Goal: Task Accomplishment & Management: Manage account settings

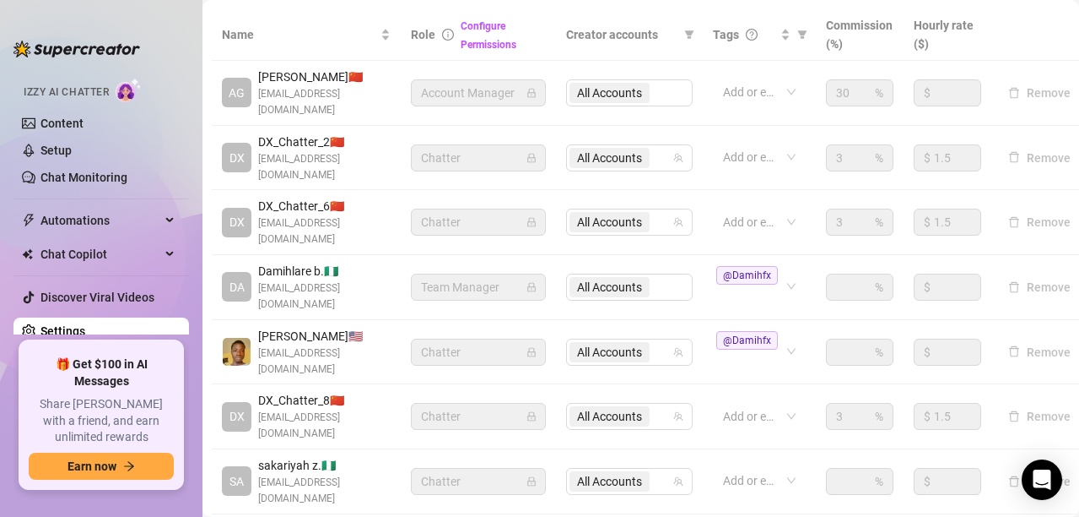
scroll to position [417, 8]
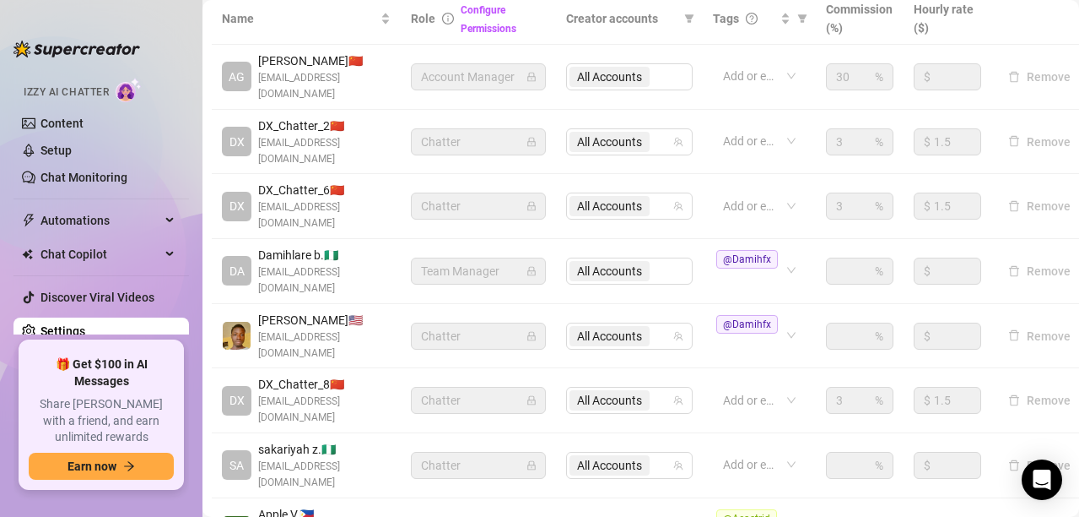
click at [534, 460] on icon "lock" at bounding box center [532, 465] width 10 height 10
click at [681, 461] on icon "team" at bounding box center [678, 465] width 9 height 9
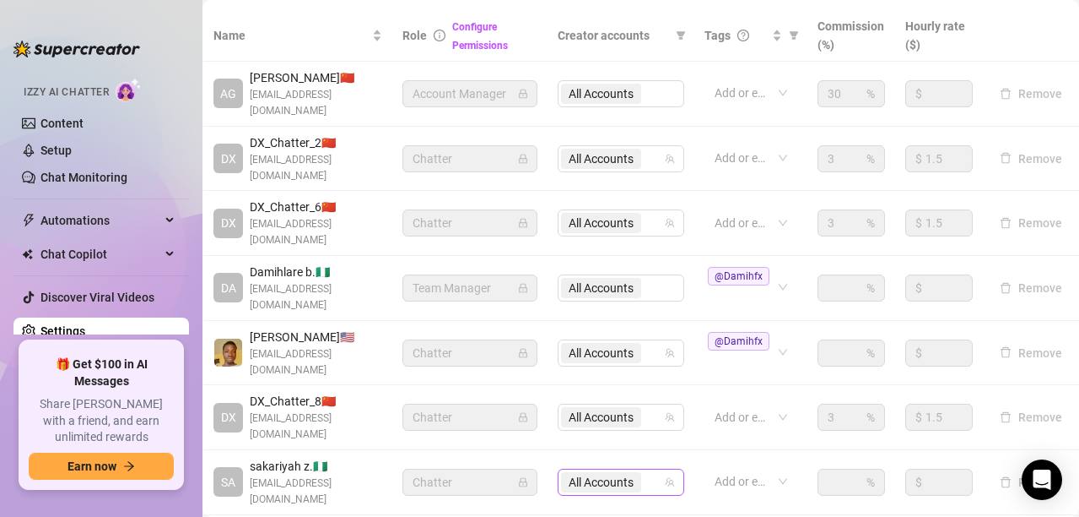
scroll to position [399, 28]
click at [762, 332] on span "@Damihfx" at bounding box center [742, 341] width 68 height 19
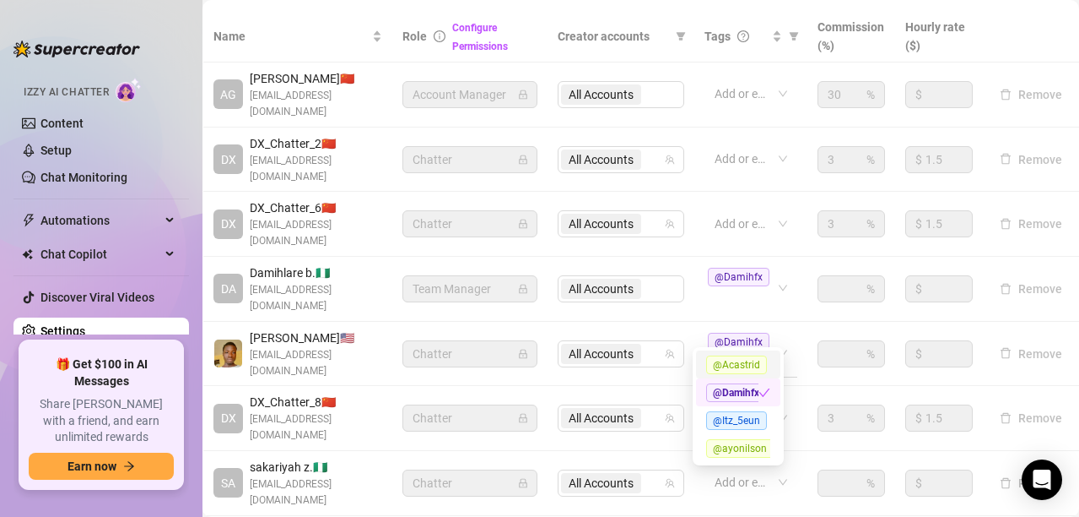
click at [716, 333] on span "@Damihfx" at bounding box center [739, 342] width 62 height 19
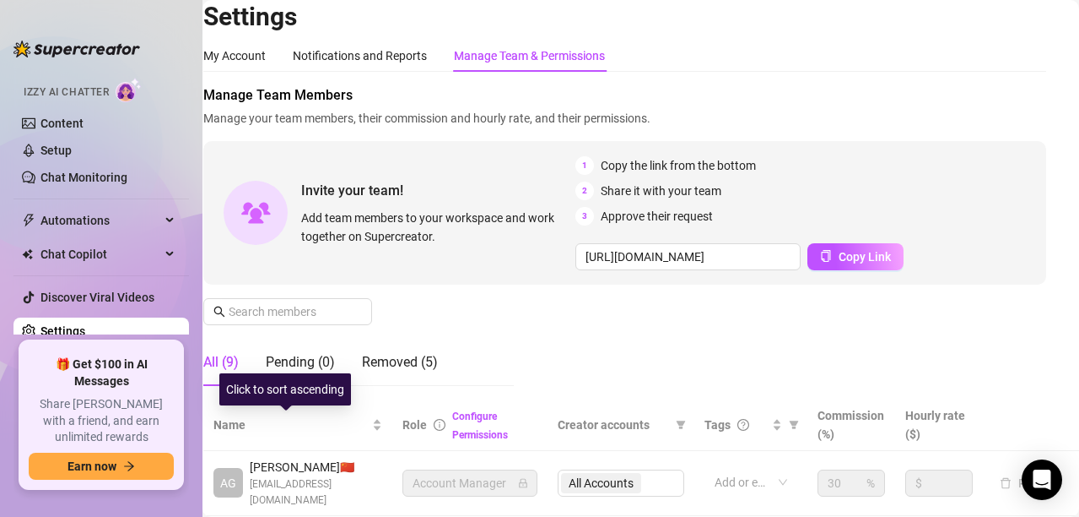
scroll to position [115, 28]
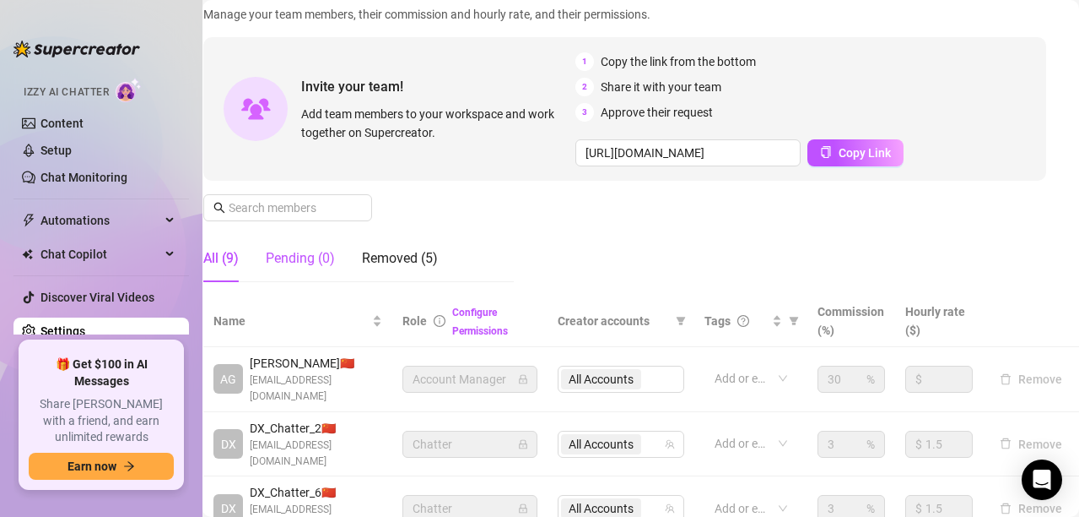
click at [295, 264] on div "Pending (0)" at bounding box center [300, 258] width 69 height 20
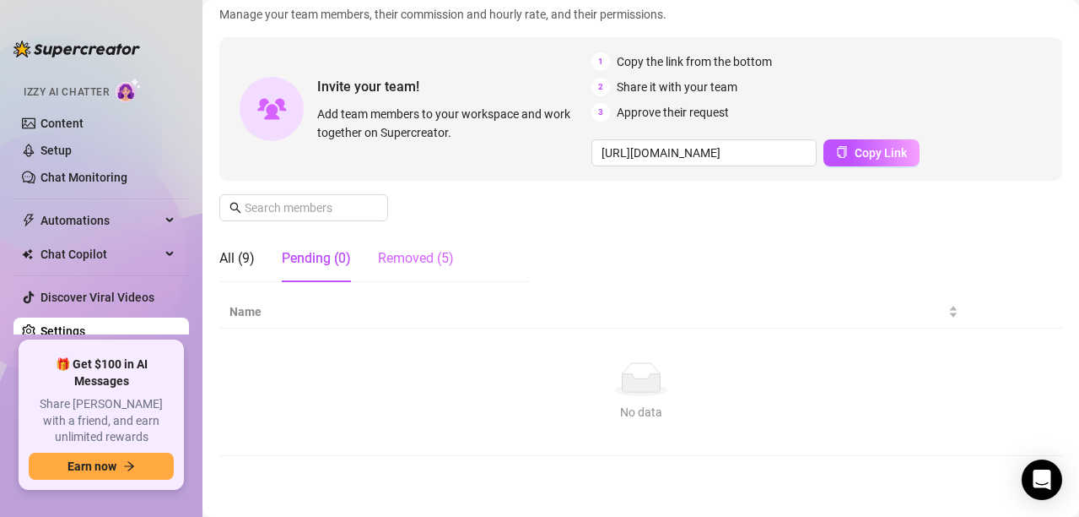
click at [380, 273] on div "Removed (5)" at bounding box center [416, 258] width 76 height 47
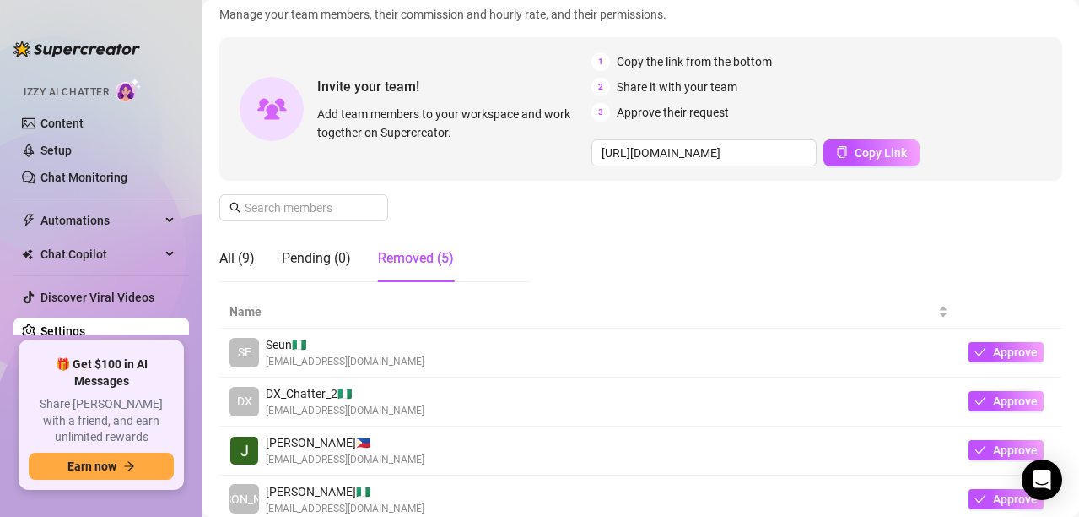
scroll to position [241, 0]
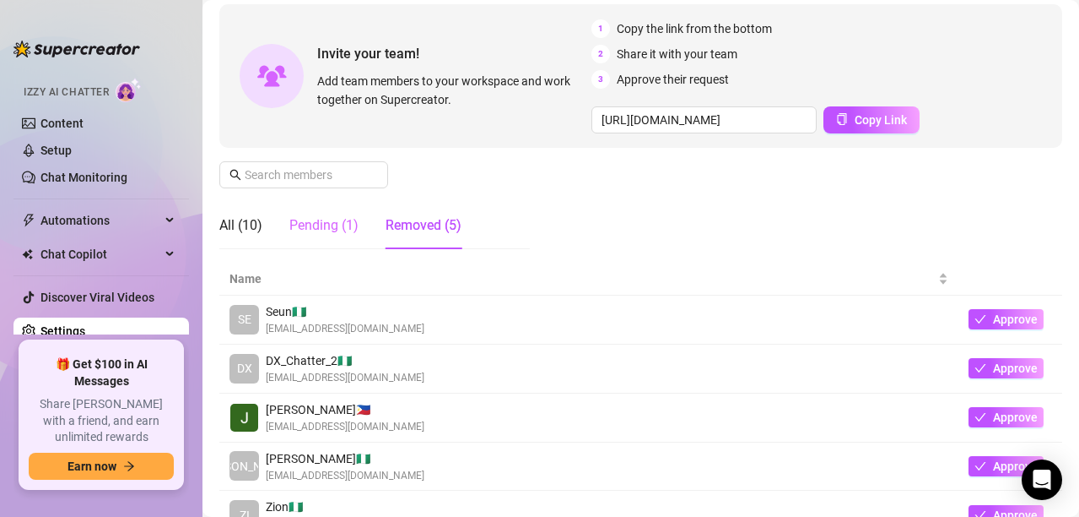
click at [322, 240] on div "Pending (1)" at bounding box center [323, 225] width 69 height 47
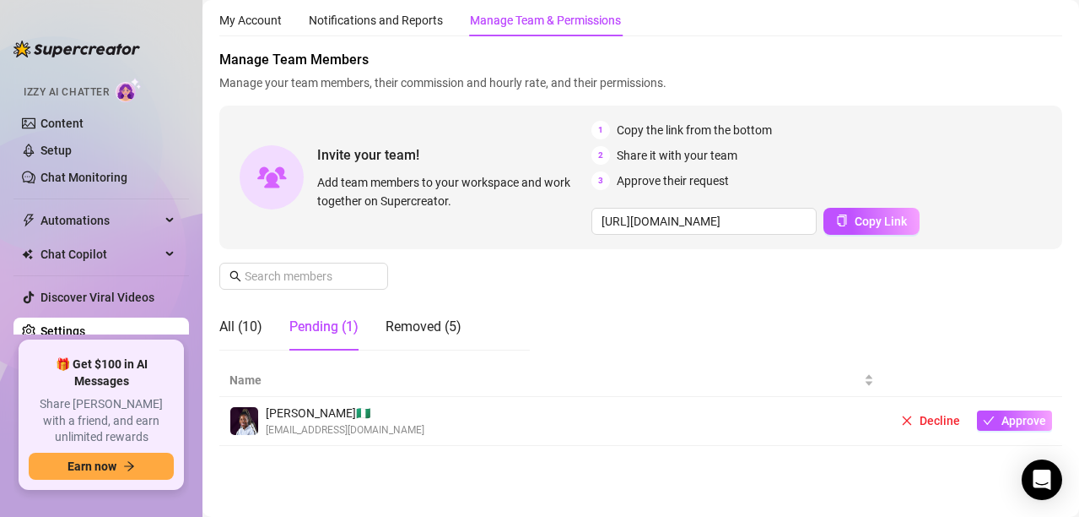
scroll to position [46, 0]
click at [247, 336] on div "All (10)" at bounding box center [240, 326] width 43 height 20
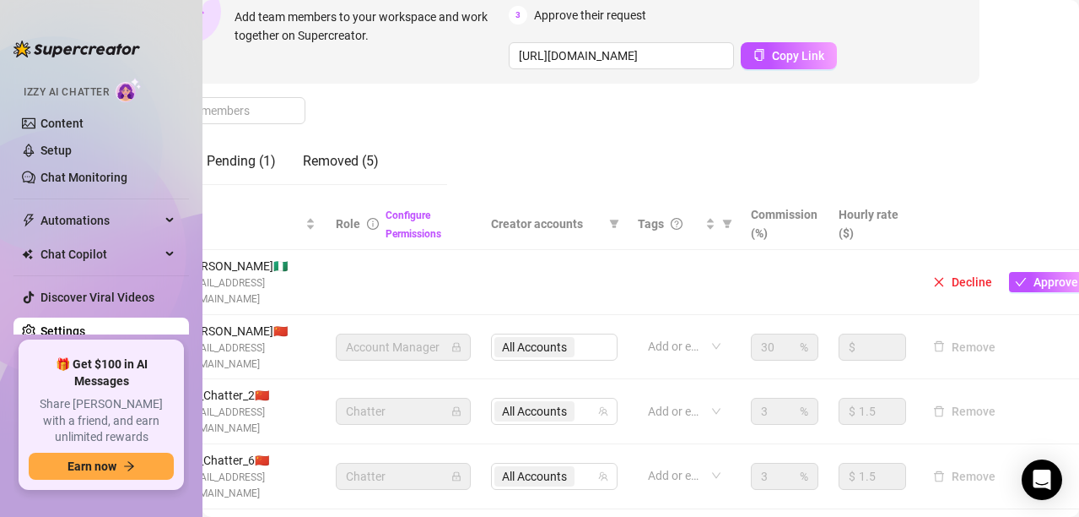
scroll to position [212, 108]
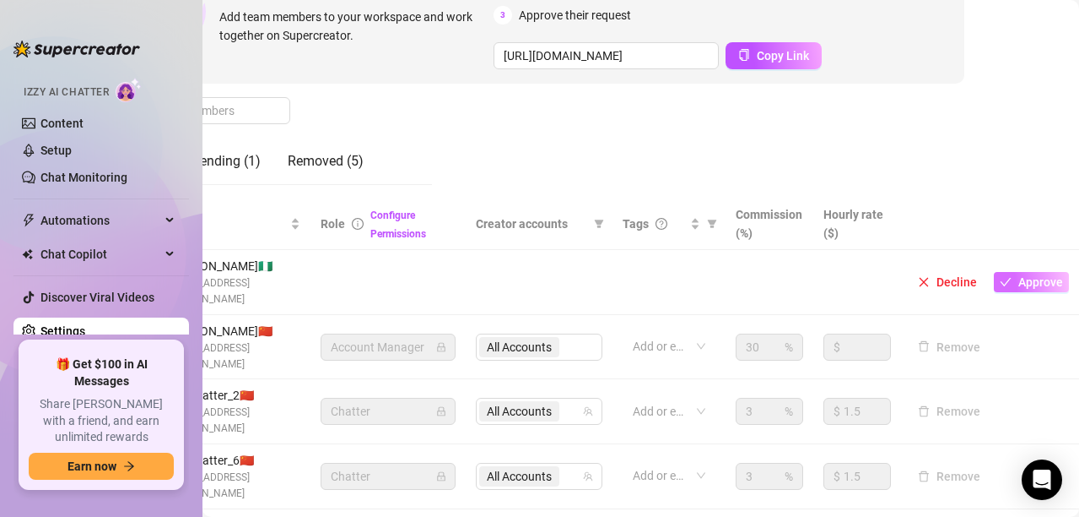
click at [1004, 281] on button "Approve" at bounding box center [1031, 282] width 75 height 20
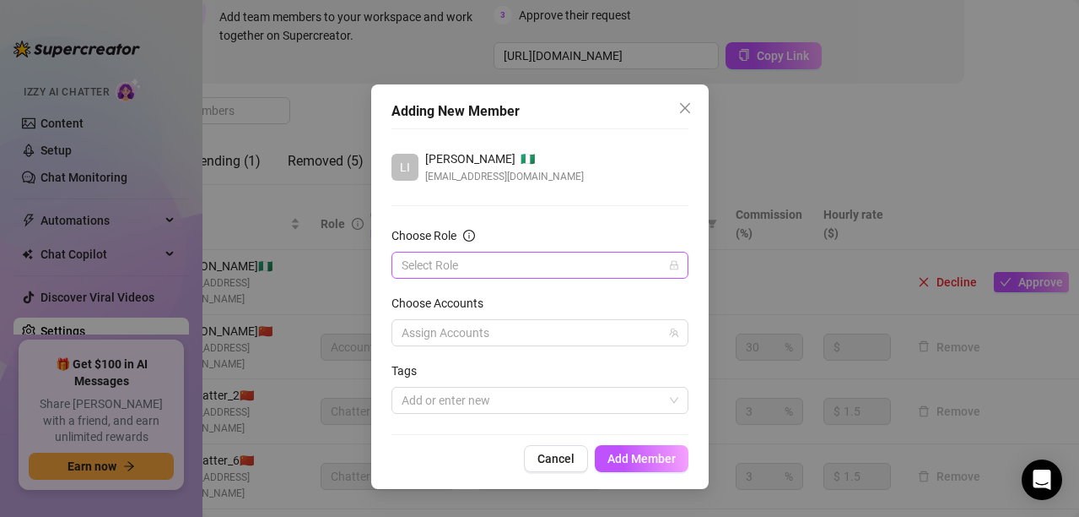
click at [669, 269] on icon "lock" at bounding box center [674, 265] width 10 height 10
click at [511, 274] on input "Choose Role" at bounding box center [533, 264] width 262 height 25
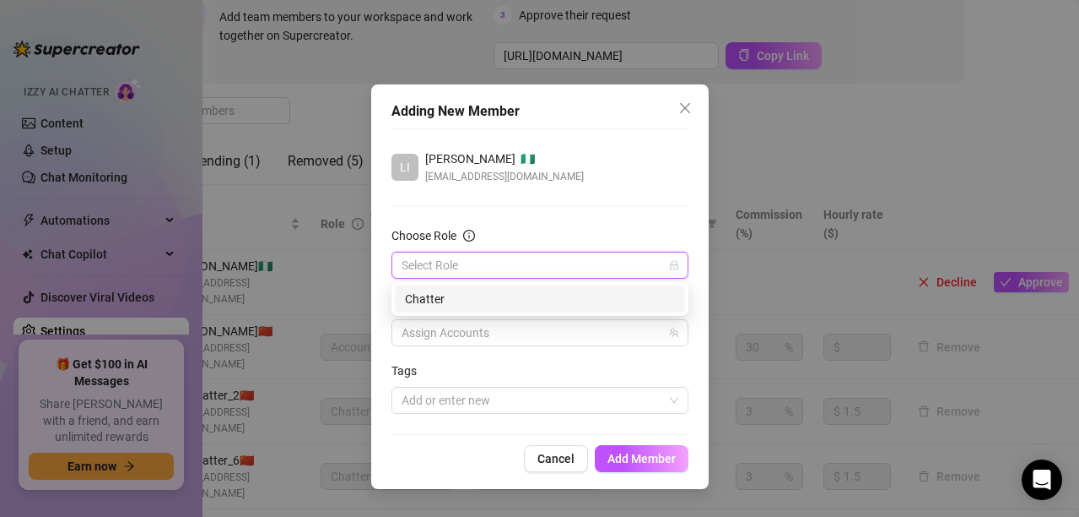
click at [480, 301] on div "Chatter" at bounding box center [540, 298] width 270 height 19
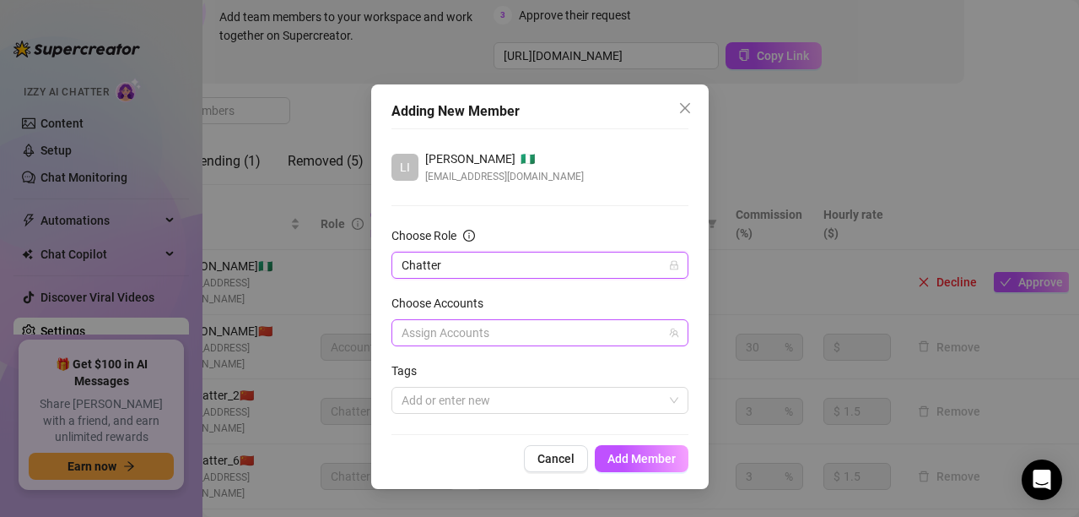
click at [473, 324] on div at bounding box center [531, 333] width 273 height 24
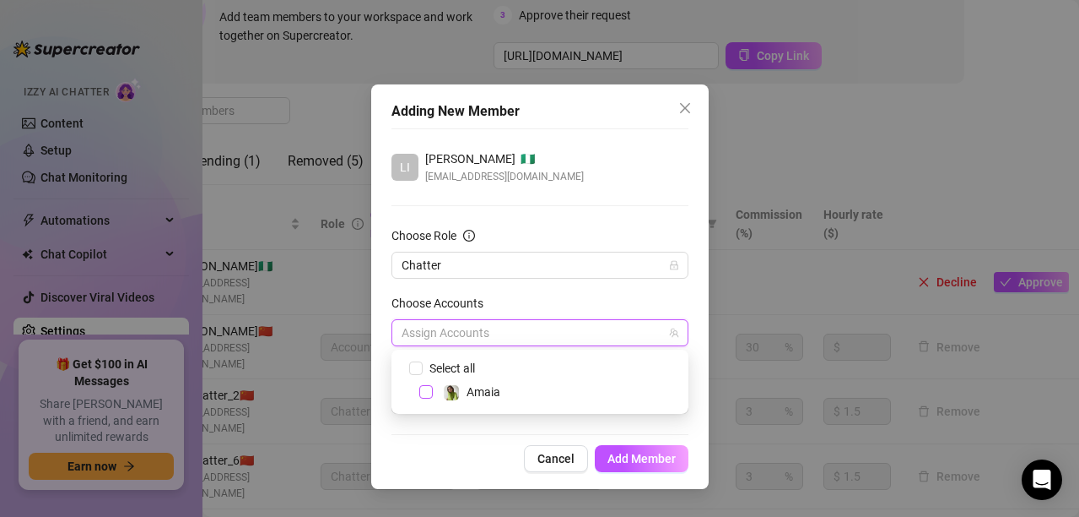
click at [428, 391] on span "Select tree node" at bounding box center [426, 392] width 14 height 14
checkbox input "true"
click at [498, 417] on div "[PERSON_NAME] 🇳🇬 [EMAIL_ADDRESS][DOMAIN_NAME] Choose Role Chatter Choose Accoun…" at bounding box center [540, 281] width 297 height 306
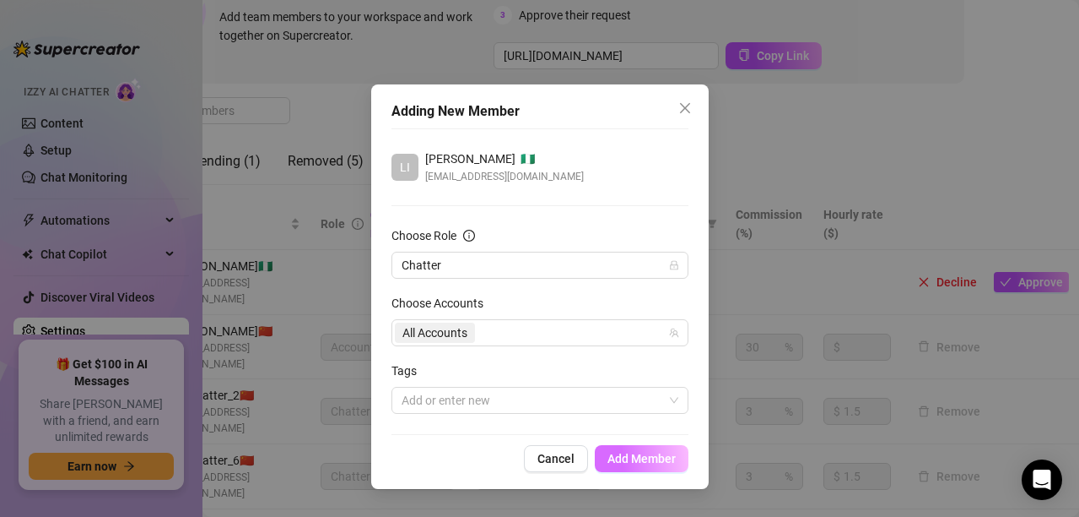
click at [639, 457] on span "Add Member" at bounding box center [642, 459] width 68 height 14
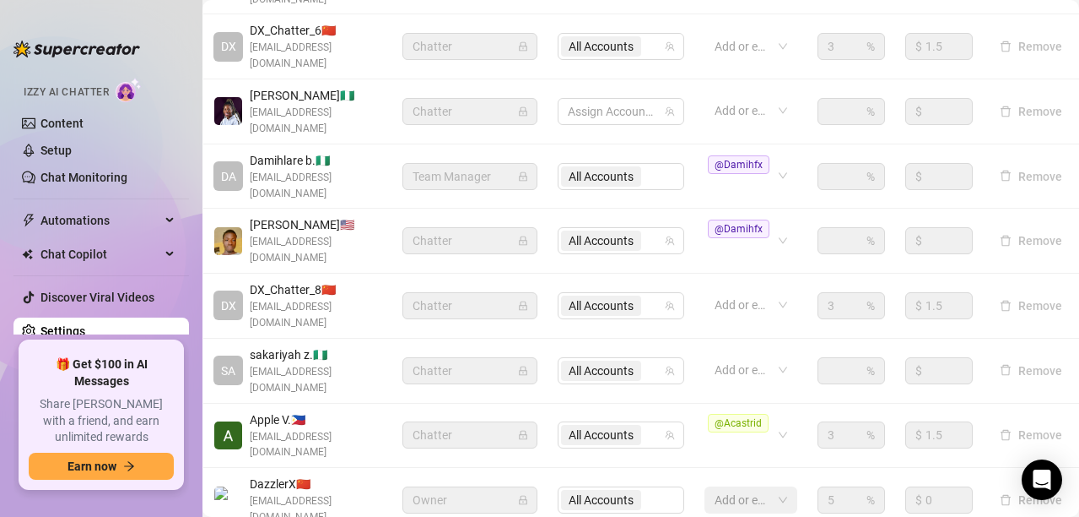
scroll to position [578, 28]
click at [760, 217] on span "@Damihfx" at bounding box center [742, 226] width 68 height 19
